Goal: Transaction & Acquisition: Purchase product/service

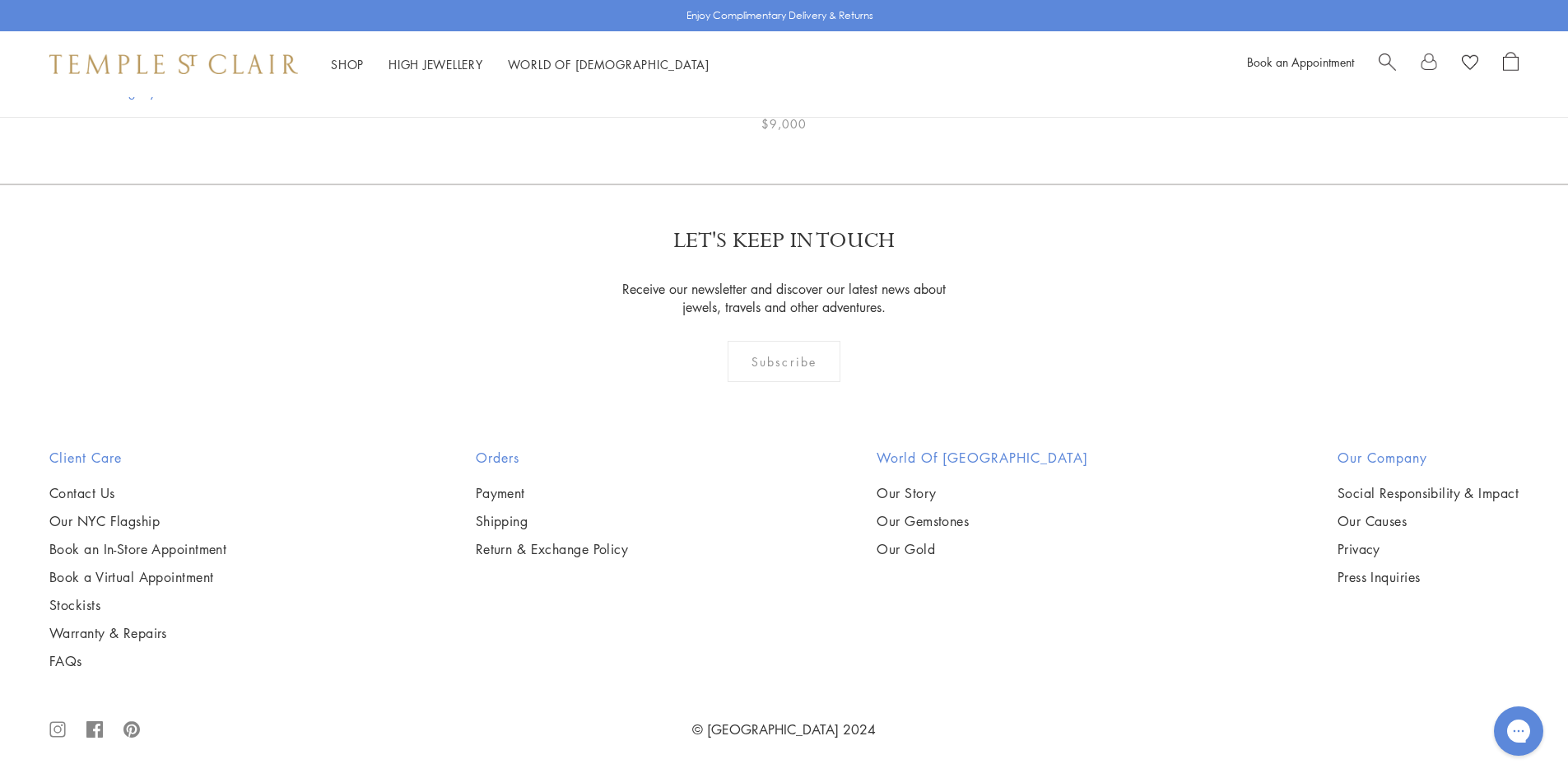
scroll to position [2305, 0]
click at [0, 0] on img at bounding box center [0, 0] width 0 height 0
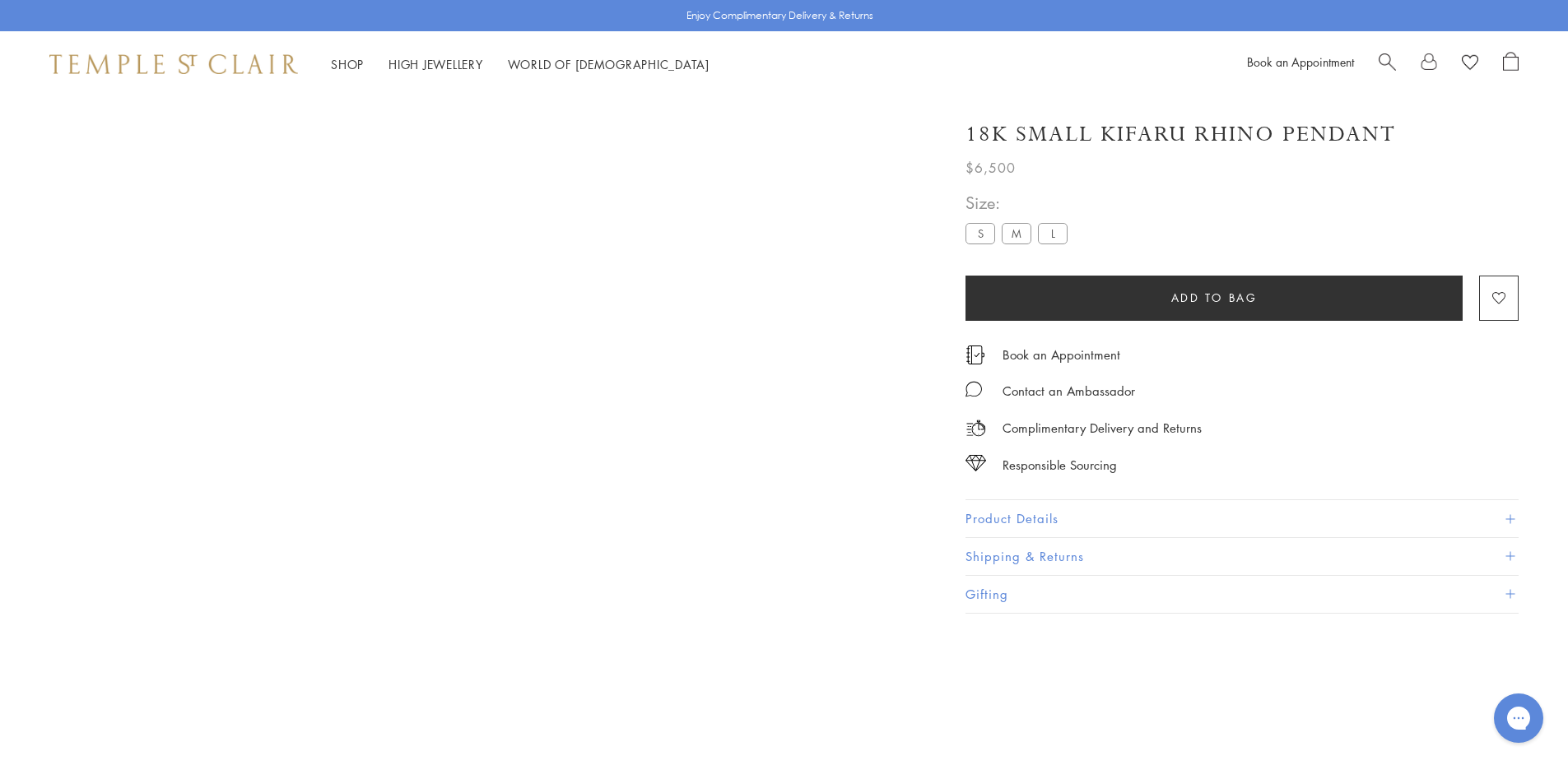
scroll to position [97, 0]
